Goal: Task Accomplishment & Management: Manage account settings

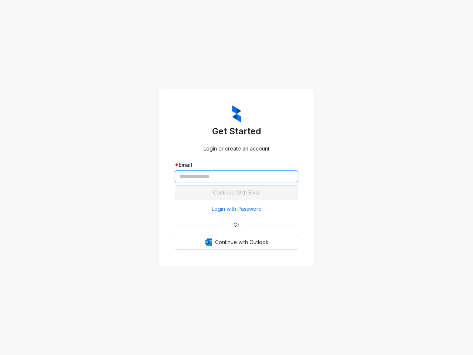
click at [236, 177] on input "text" at bounding box center [236, 176] width 123 height 12
click at [236, 209] on span "Login with Password" at bounding box center [237, 209] width 50 height 8
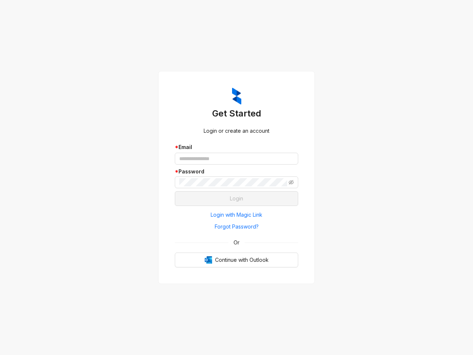
click at [236, 242] on span "Or" at bounding box center [236, 242] width 16 height 8
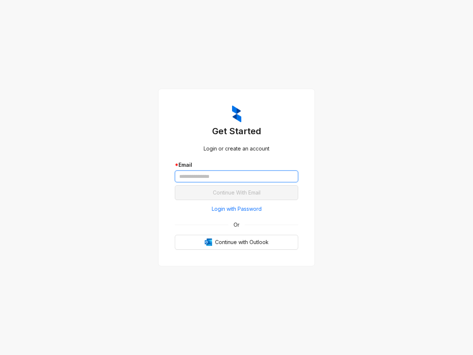
click at [236, 177] on input "text" at bounding box center [236, 176] width 123 height 12
click at [236, 209] on span "Login with Password" at bounding box center [237, 209] width 50 height 8
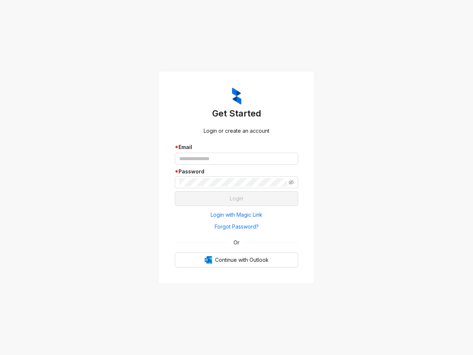
click at [236, 242] on span "Or" at bounding box center [236, 242] width 16 height 8
